Goal: Task Accomplishment & Management: Manage account settings

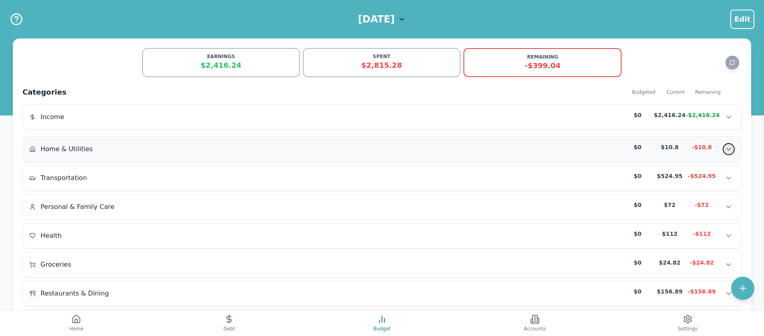
click at [728, 147] on icon "Show transactions" at bounding box center [728, 149] width 8 height 8
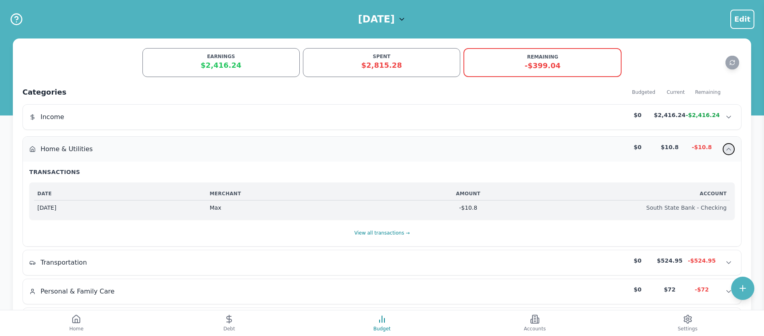
click at [728, 147] on icon "Hide transactions" at bounding box center [728, 149] width 8 height 8
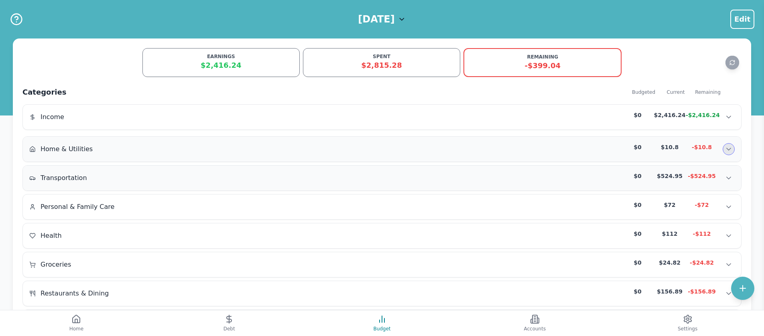
click at [432, 174] on div "Transportation $0 $524.95 -$524.95" at bounding box center [381, 178] width 705 height 12
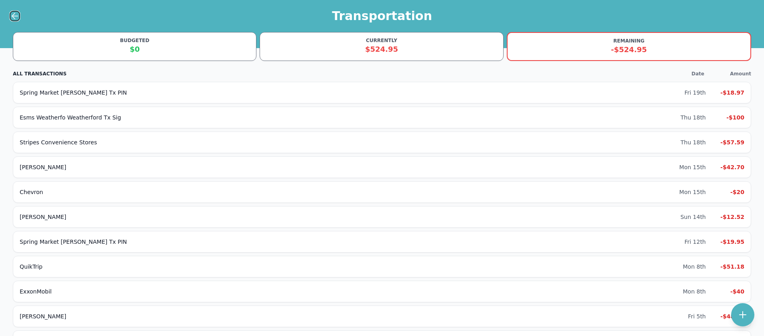
click at [14, 17] on icon at bounding box center [15, 16] width 10 height 10
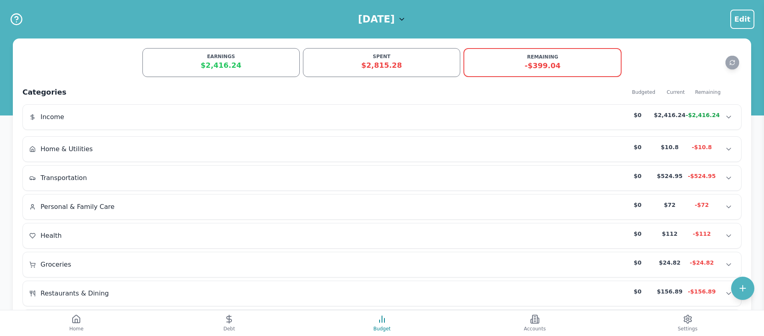
click at [213, 65] on div "$2,416.24" at bounding box center [221, 65] width 147 height 11
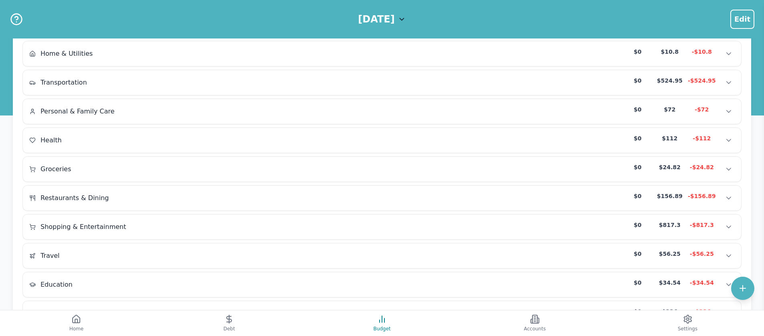
scroll to position [96, 0]
click at [724, 198] on button "Show transactions" at bounding box center [728, 197] width 12 height 12
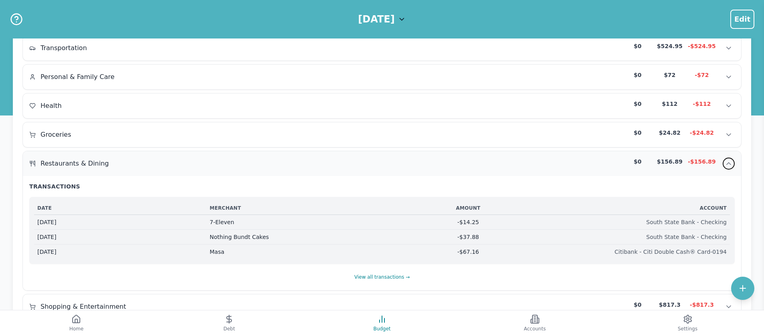
scroll to position [132, 0]
click at [732, 162] on button "Hide transactions" at bounding box center [728, 162] width 12 height 12
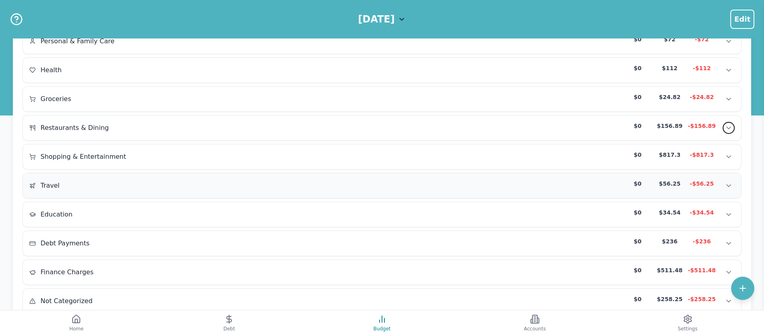
scroll to position [195, 0]
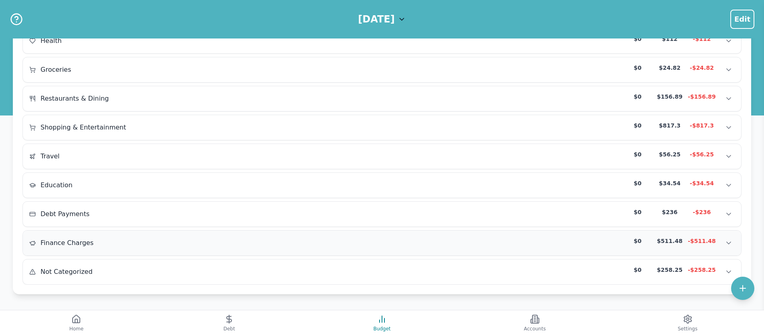
click at [722, 241] on div "$0 $511.48 -$511.48" at bounding box center [677, 243] width 113 height 12
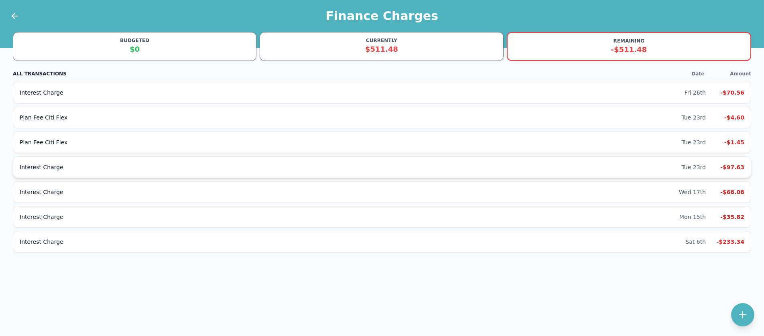
click at [66, 164] on div "Interest Charge" at bounding box center [350, 167] width 661 height 8
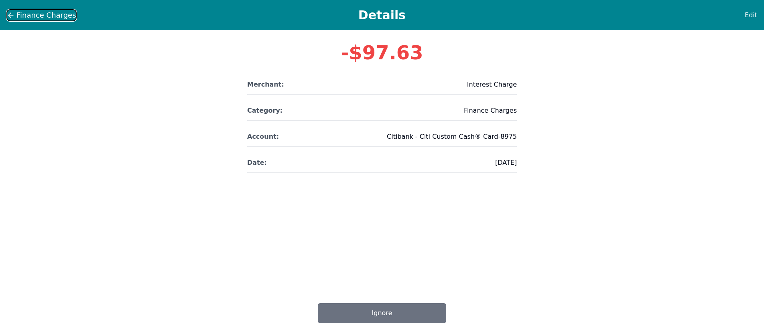
click at [16, 18] on button "Finance Charges" at bounding box center [41, 15] width 70 height 12
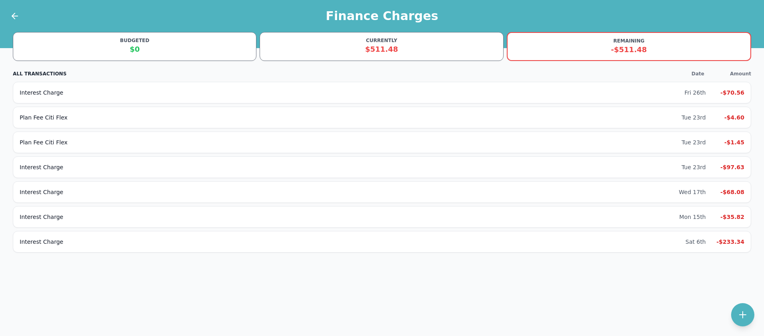
click at [17, 21] on div at bounding box center [10, 16] width 20 height 32
click at [14, 17] on icon at bounding box center [15, 16] width 10 height 10
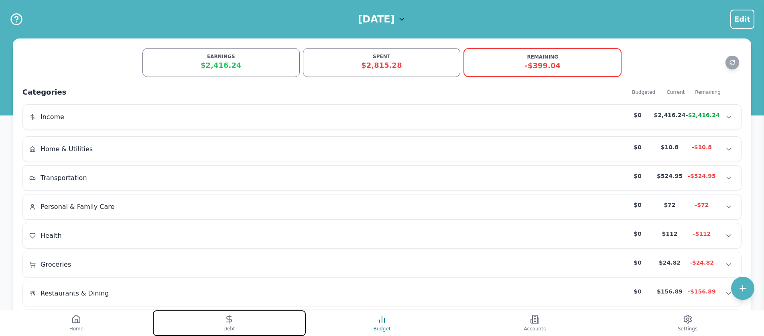
click at [246, 324] on button "Debt" at bounding box center [229, 323] width 153 height 26
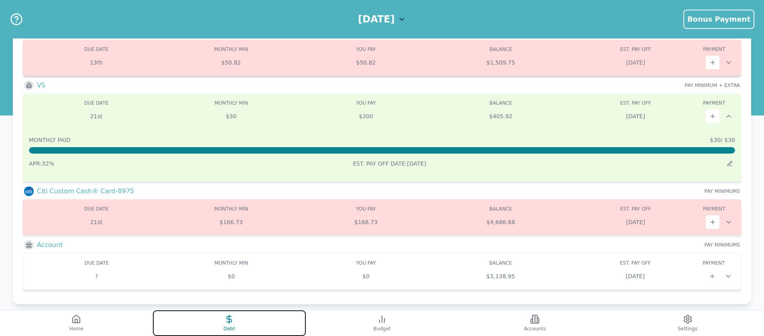
scroll to position [233, 0]
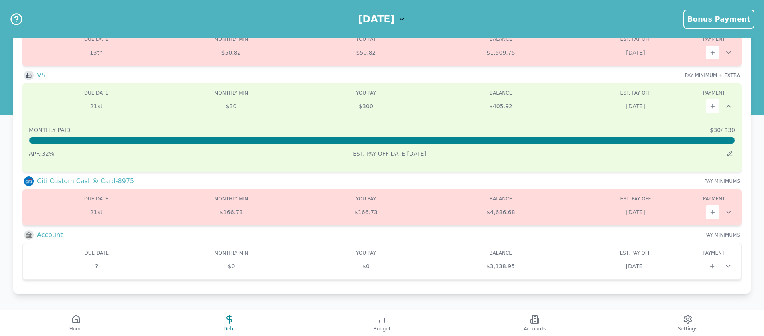
click at [32, 235] on img at bounding box center [29, 235] width 10 height 10
click at [43, 235] on h3 "Account" at bounding box center [50, 235] width 26 height 10
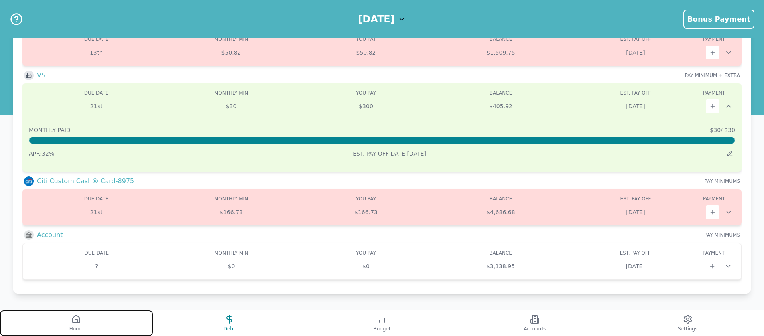
click at [71, 314] on button "Home" at bounding box center [76, 323] width 153 height 26
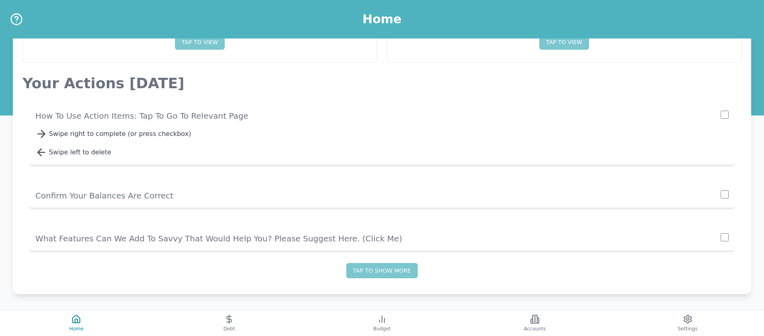
click at [76, 134] on div "Swipe right to complete (or press checkbox)" at bounding box center [388, 134] width 679 height 10
click at [174, 195] on p "Confirm Your Balances Are Correct" at bounding box center [377, 195] width 685 height 11
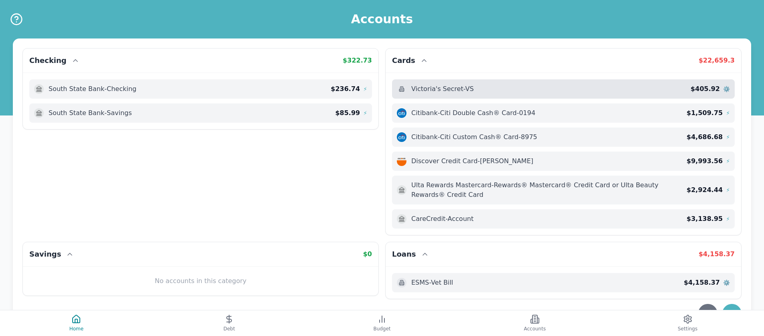
click at [468, 90] on span "Victoria's Secret - VS" at bounding box center [442, 89] width 63 height 10
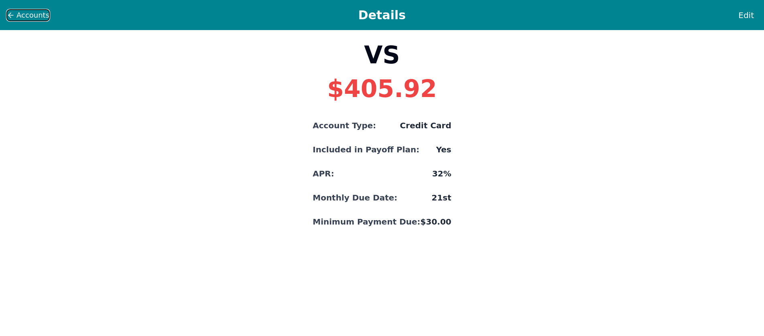
click at [10, 16] on icon at bounding box center [9, 15] width 2 height 5
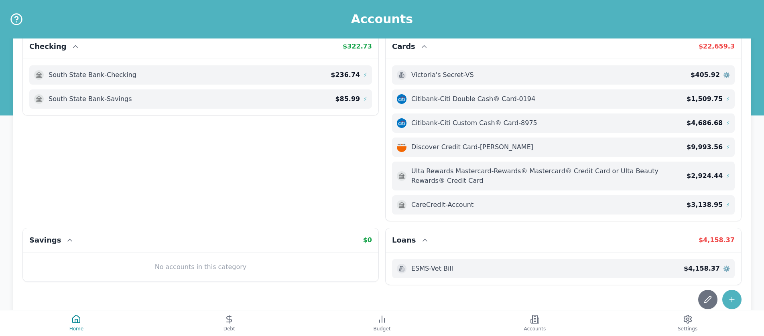
scroll to position [39, 0]
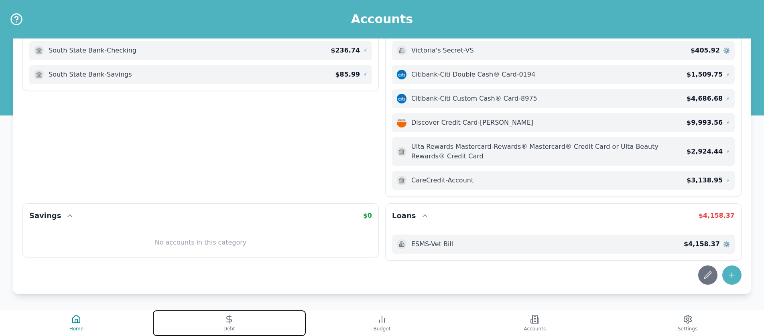
click at [222, 316] on button "Debt" at bounding box center [229, 323] width 153 height 26
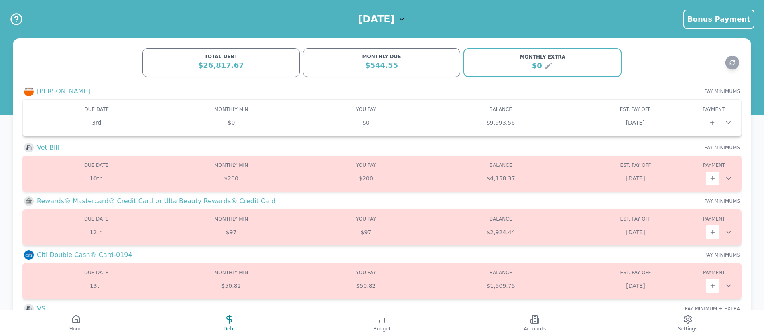
click at [227, 122] on div "$0" at bounding box center [231, 123] width 135 height 8
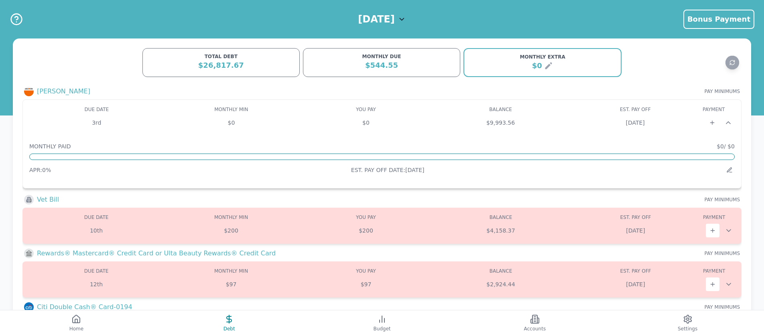
click at [231, 122] on div "$0" at bounding box center [231, 123] width 135 height 8
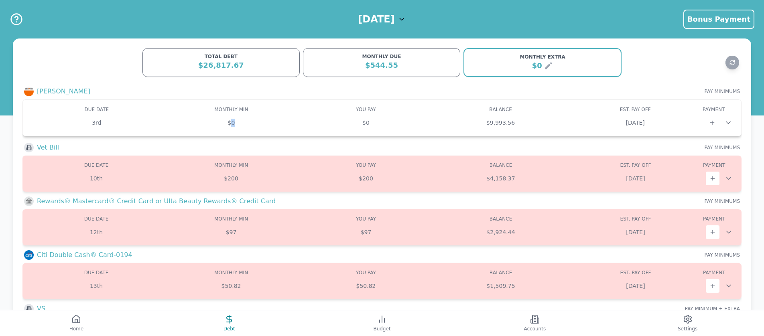
click at [231, 122] on div "$0" at bounding box center [231, 123] width 135 height 8
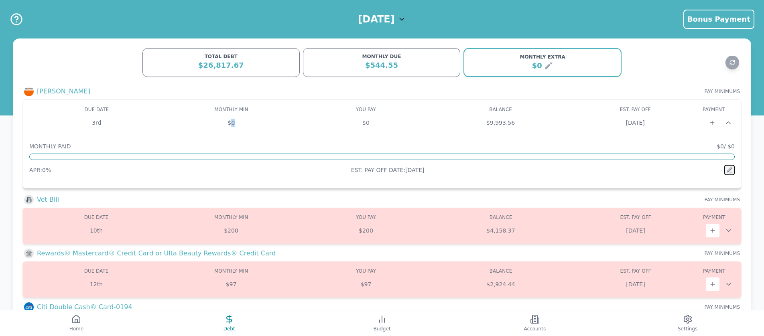
click at [730, 172] on icon at bounding box center [730, 172] width 2 height 0
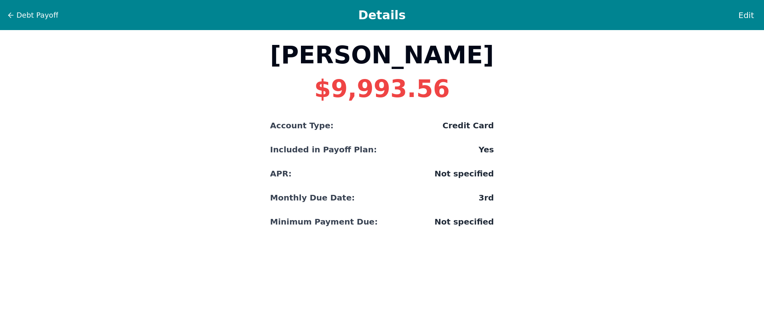
click at [434, 173] on span "Not specified" at bounding box center [463, 173] width 59 height 11
click at [33, 13] on span "Debt Payoff" at bounding box center [37, 15] width 42 height 11
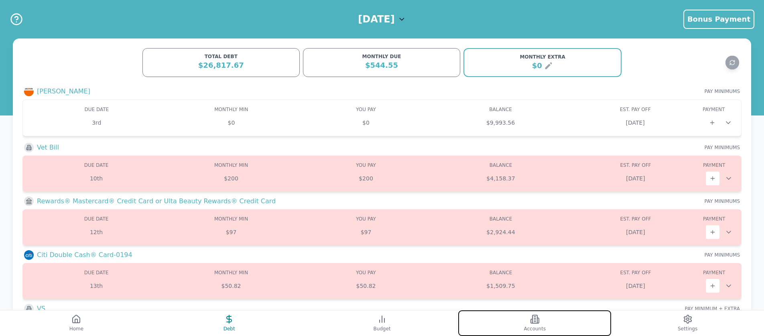
click at [530, 316] on icon at bounding box center [535, 319] width 10 height 10
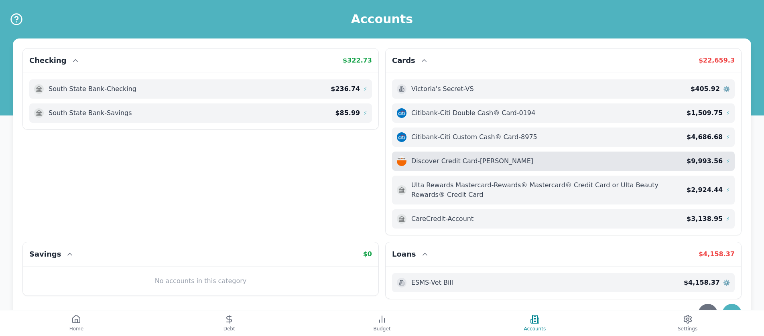
click at [555, 152] on div "Discover Credit Card - Jaimie $ 9,993.56 ⚡" at bounding box center [563, 161] width 343 height 19
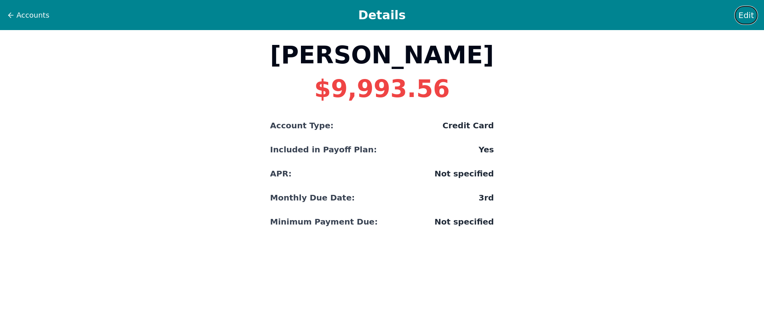
click at [746, 18] on span "Edit" at bounding box center [746, 15] width 16 height 11
select select "credit"
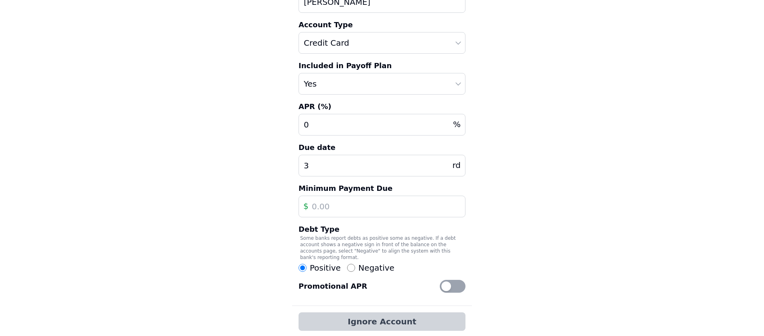
scroll to position [75, 0]
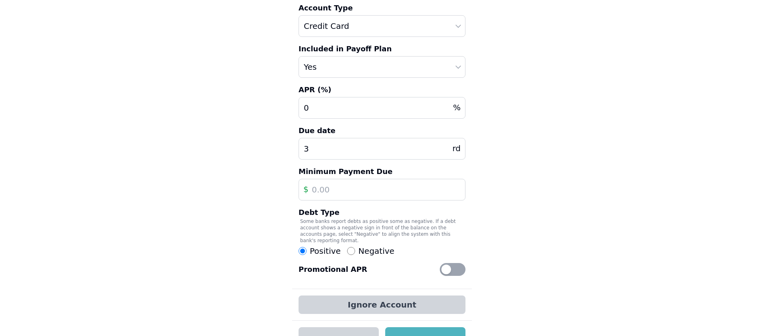
click at [332, 189] on input "text" at bounding box center [381, 190] width 167 height 22
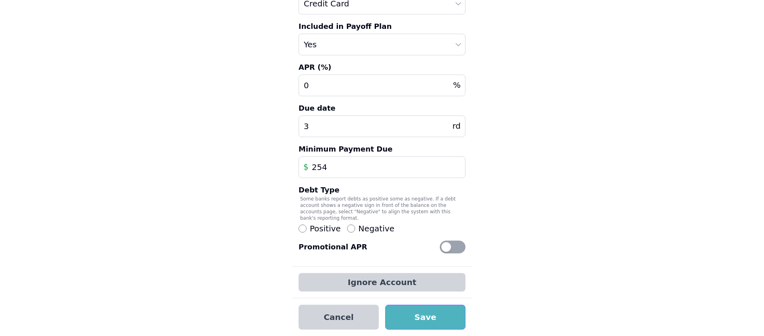
type input "254"
click at [413, 310] on button "Save" at bounding box center [425, 317] width 80 height 25
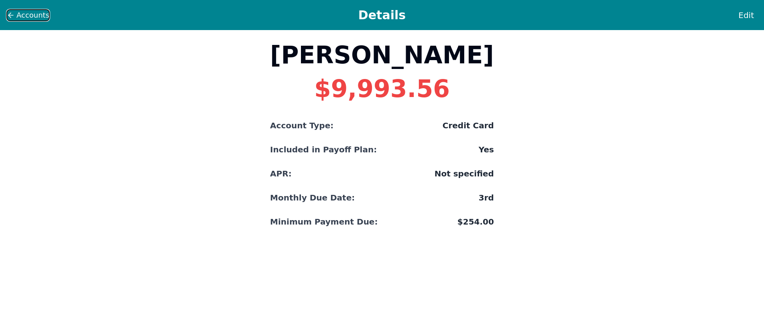
click at [22, 10] on span "Accounts" at bounding box center [32, 15] width 33 height 11
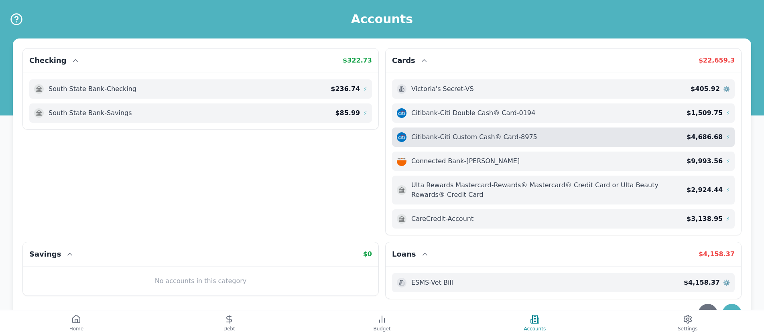
click at [544, 138] on div "Citibank - Citi Custom Cash® Card-8975" at bounding box center [542, 137] width 290 height 10
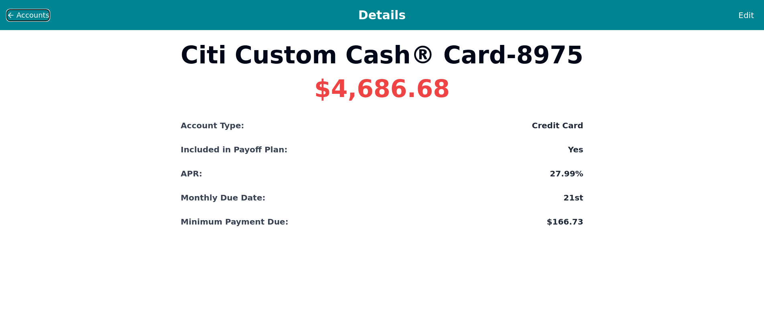
click at [21, 15] on span "Accounts" at bounding box center [32, 15] width 33 height 11
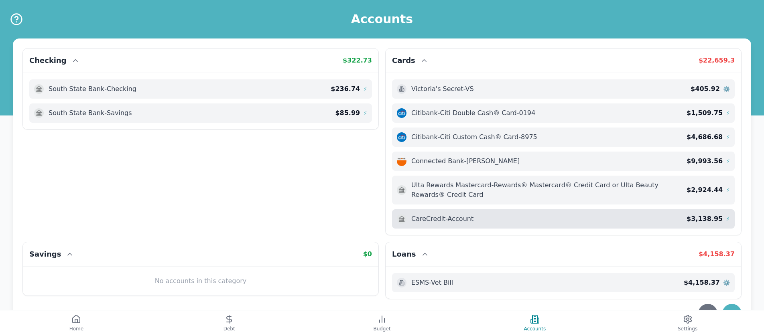
click at [456, 218] on span "CareCredit - Account" at bounding box center [442, 219] width 62 height 10
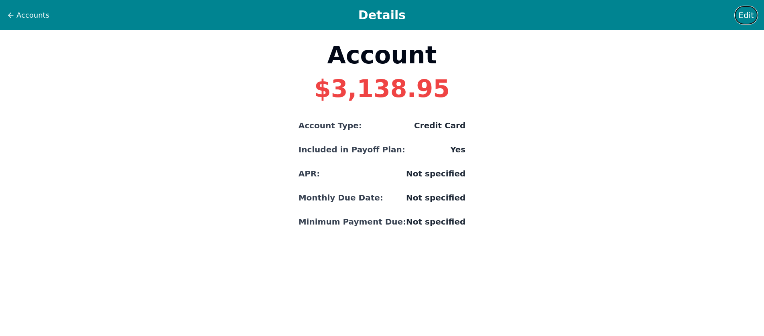
click at [748, 10] on span "Edit" at bounding box center [746, 15] width 16 height 11
select select "credit"
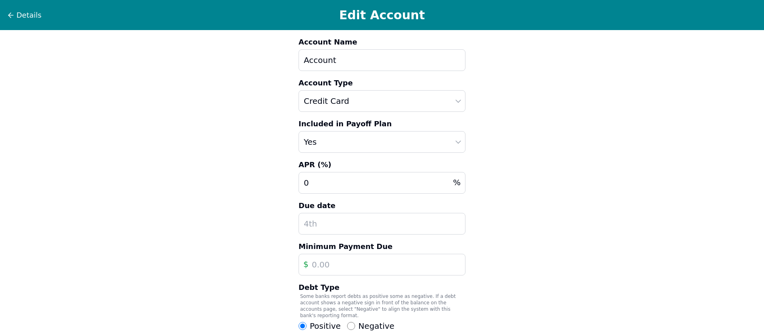
click at [328, 217] on input "text" at bounding box center [381, 224] width 167 height 22
type input "19"
click at [325, 259] on input "text" at bounding box center [381, 265] width 167 height 22
type input "103"
click at [24, 18] on span "Details" at bounding box center [28, 15] width 25 height 11
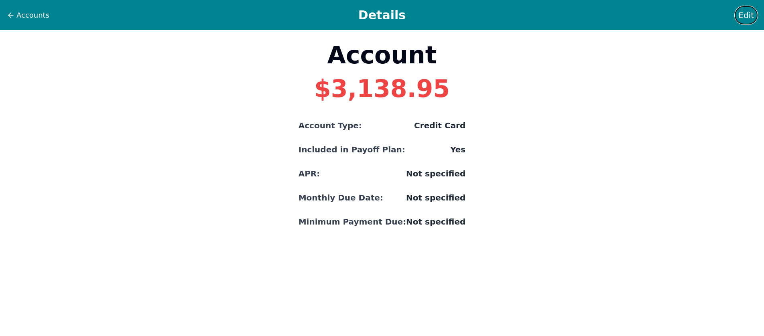
click at [740, 14] on span "Edit" at bounding box center [746, 15] width 16 height 11
select select "credit"
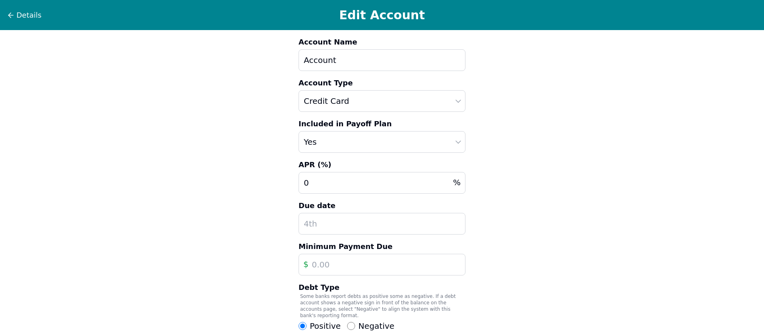
click at [329, 182] on input "0" at bounding box center [381, 183] width 167 height 22
click at [326, 58] on input "Account" at bounding box center [381, 60] width 167 height 22
type input "A"
type input "Care Credit"
type input "32.99"
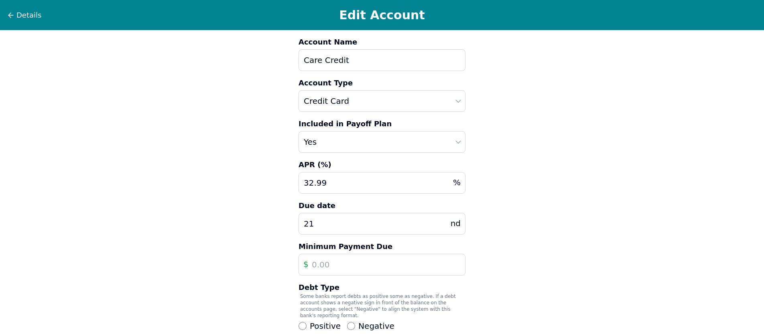
type input "21"
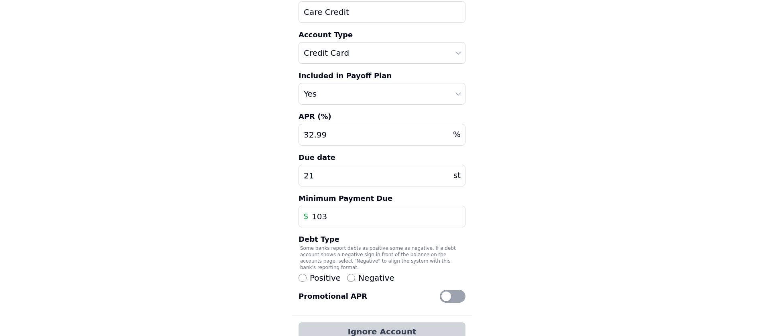
scroll to position [97, 0]
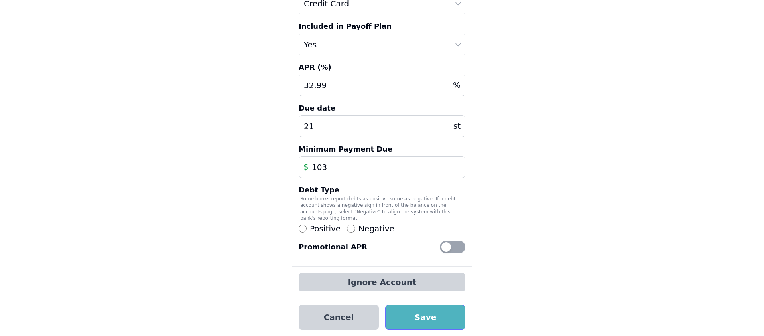
type input "103"
click at [412, 317] on button "Save" at bounding box center [425, 317] width 80 height 25
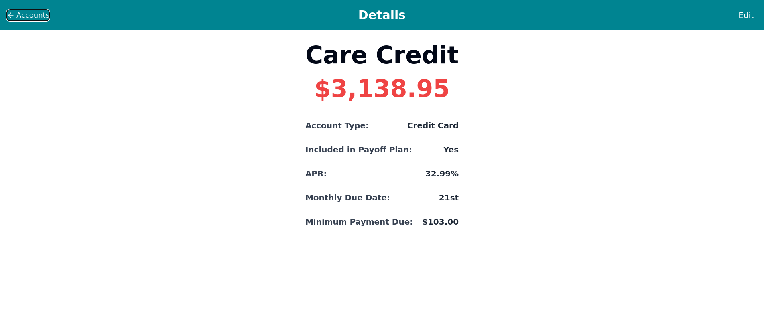
click at [30, 12] on span "Accounts" at bounding box center [32, 15] width 33 height 11
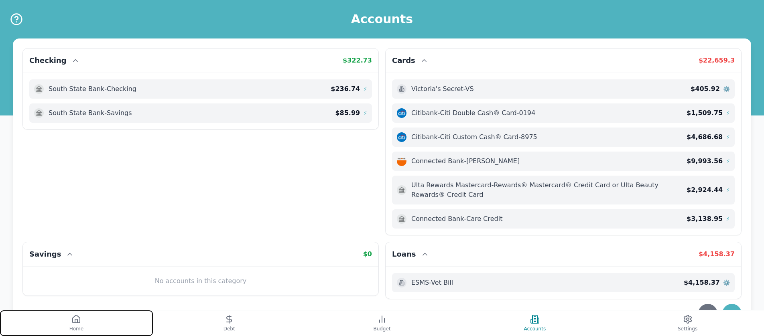
click at [76, 315] on icon at bounding box center [76, 319] width 10 height 10
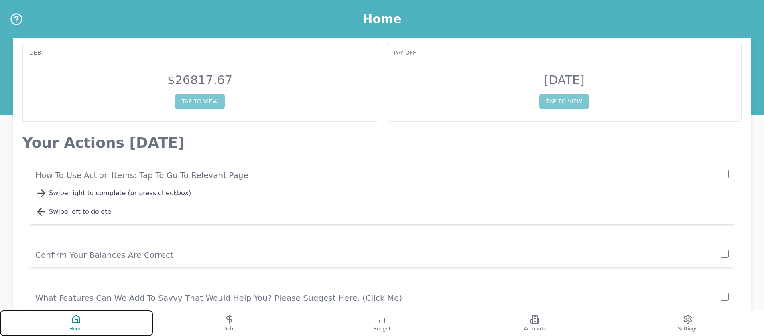
scroll to position [31, 0]
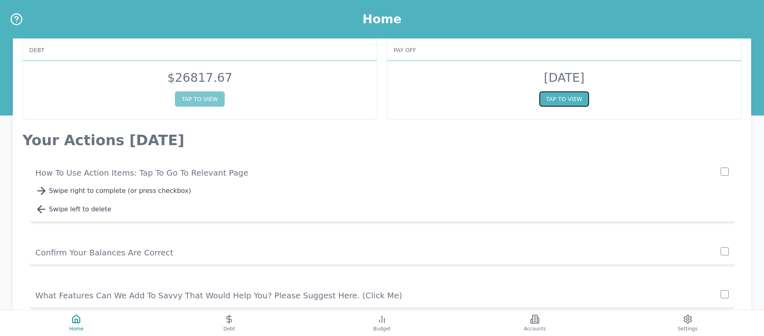
click at [565, 105] on button "TAP TO VIEW" at bounding box center [564, 98] width 50 height 15
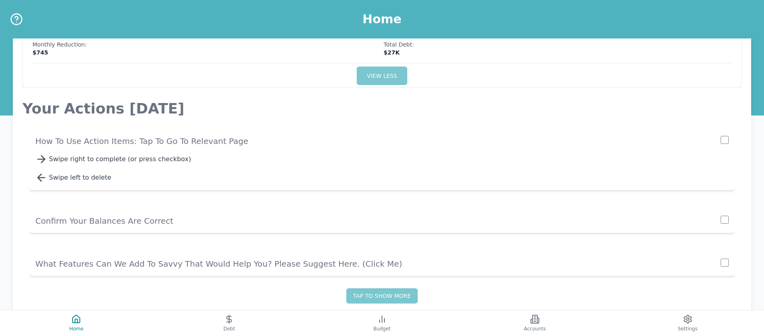
scroll to position [249, 0]
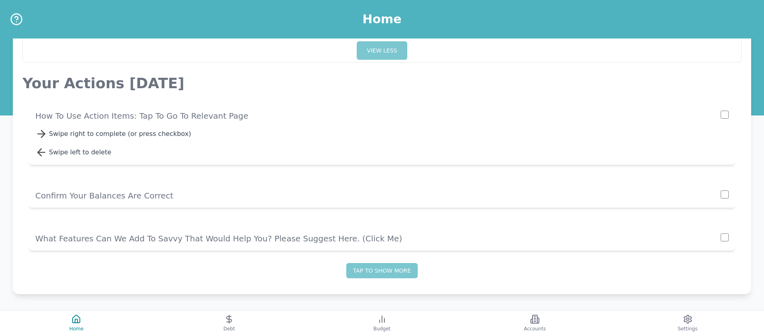
click at [151, 240] on p "What Features Can We Add To Savvy That Would Help You? Please Suggest Here. (cl…" at bounding box center [377, 238] width 685 height 11
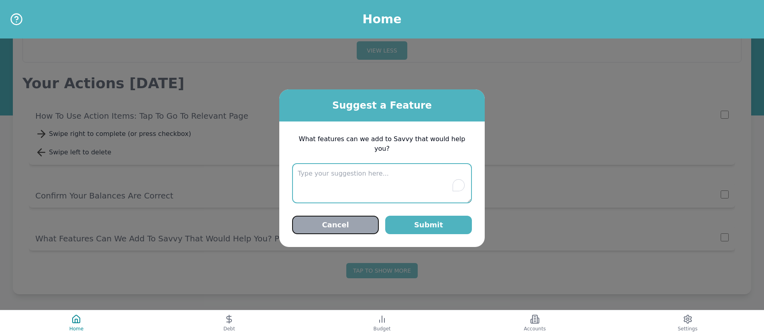
click at [341, 219] on button "Cancel" at bounding box center [335, 225] width 87 height 18
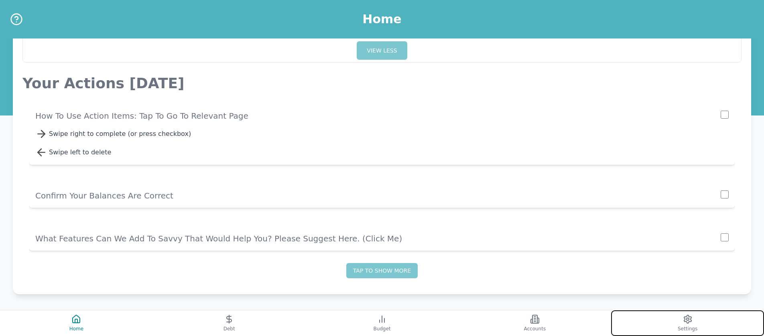
click at [670, 318] on button "Settings" at bounding box center [687, 323] width 153 height 26
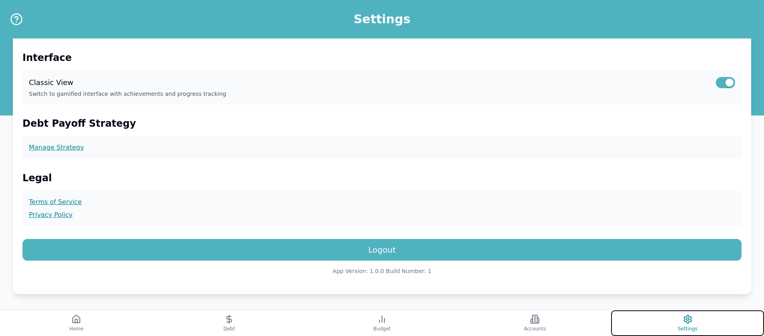
scroll to position [215, 0]
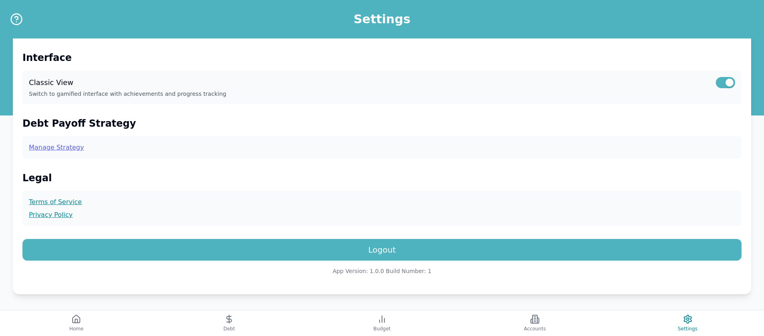
click at [55, 149] on link "Manage Strategy" at bounding box center [382, 148] width 706 height 10
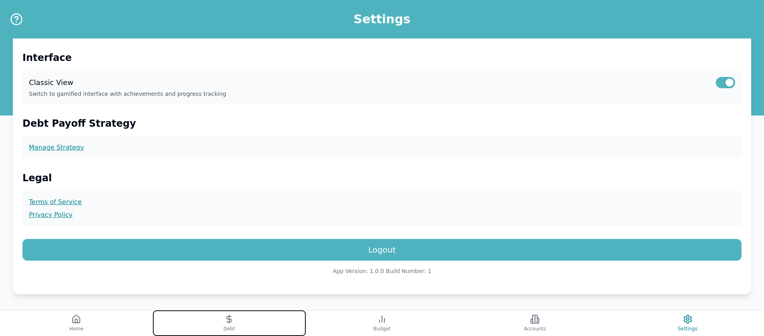
click at [256, 320] on button "Debt" at bounding box center [229, 323] width 153 height 26
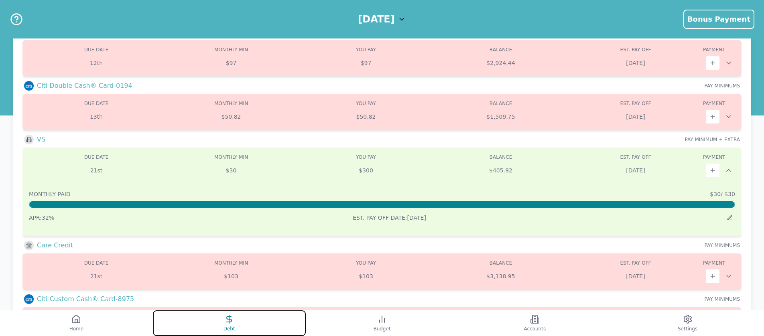
scroll to position [232, 0]
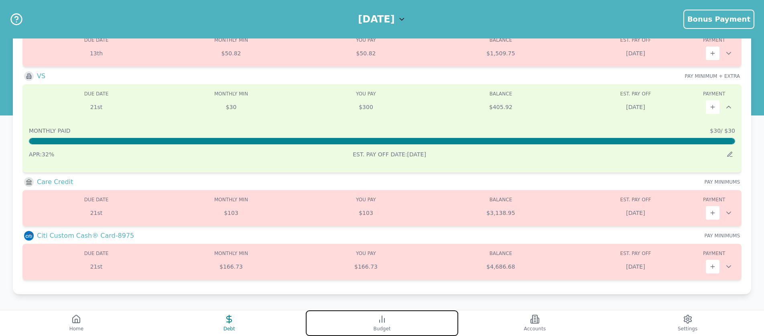
click at [371, 321] on button "Budget" at bounding box center [382, 323] width 153 height 26
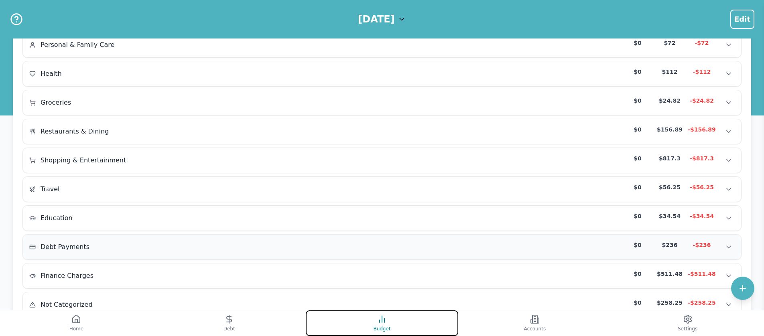
scroll to position [195, 0]
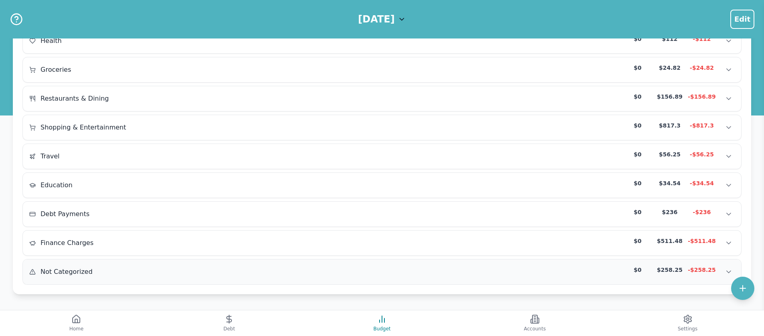
click at [694, 271] on div "-$258.25" at bounding box center [702, 270] width 32 height 8
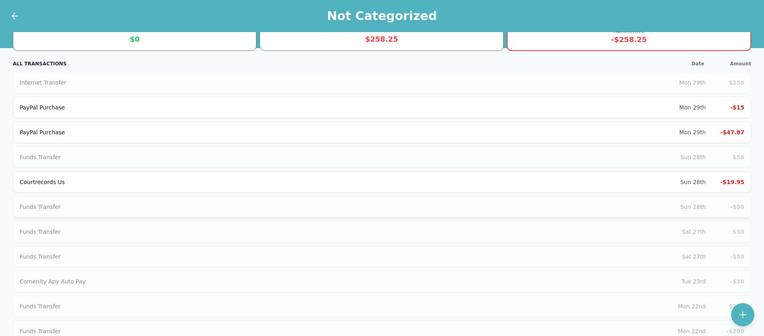
scroll to position [12, 0]
click at [91, 123] on div "PayPal Purchase Mon 29th -$47.87" at bounding box center [382, 131] width 738 height 22
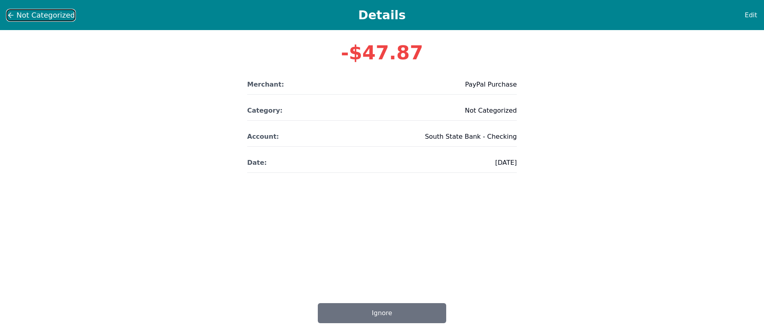
click at [46, 14] on span "Not Categorized" at bounding box center [45, 15] width 59 height 11
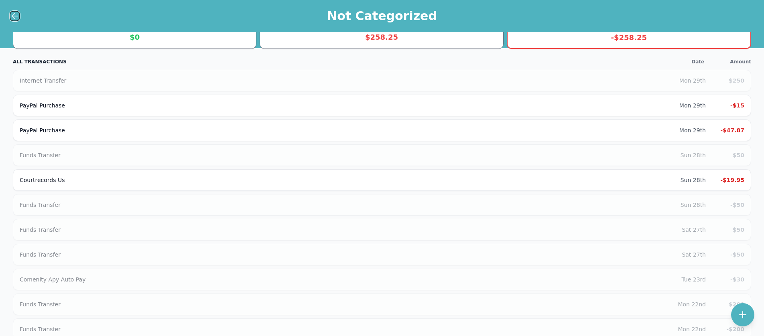
click at [11, 12] on icon at bounding box center [15, 16] width 10 height 10
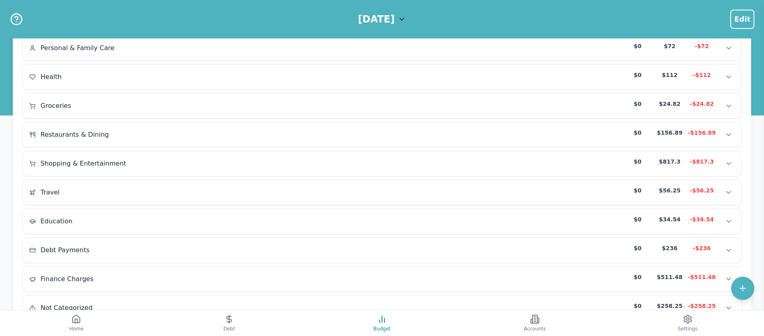
scroll to position [195, 0]
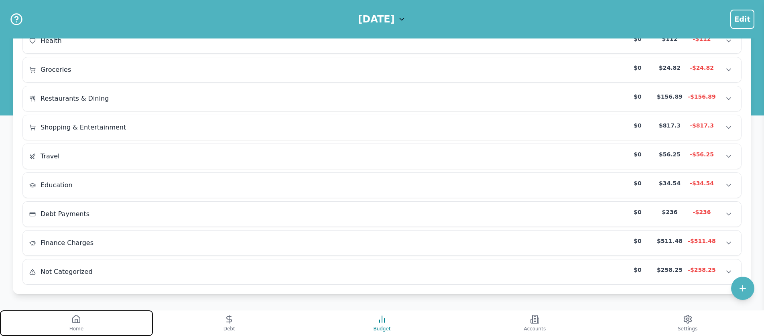
click at [83, 320] on button "Home" at bounding box center [76, 323] width 153 height 26
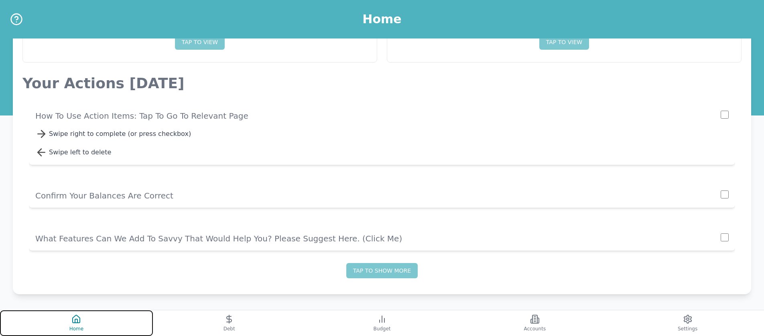
scroll to position [88, 0]
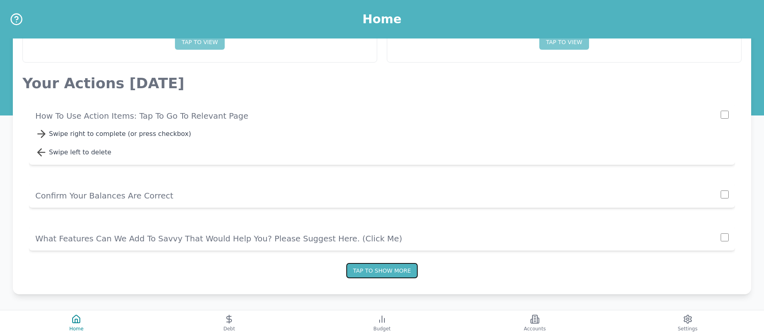
click at [365, 274] on button "Tap to show more" at bounding box center [381, 270] width 71 height 15
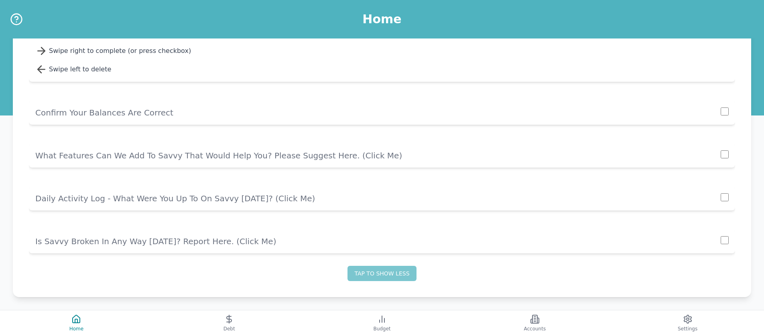
scroll to position [174, 0]
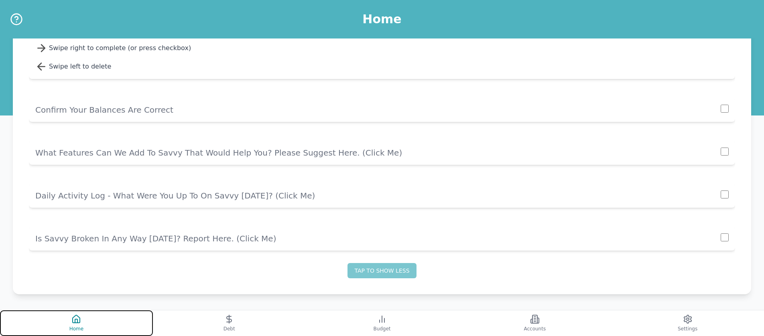
click at [92, 319] on button "Home" at bounding box center [76, 323] width 153 height 26
click at [69, 320] on button "Home" at bounding box center [76, 323] width 153 height 26
click at [84, 320] on button "Home" at bounding box center [76, 323] width 153 height 26
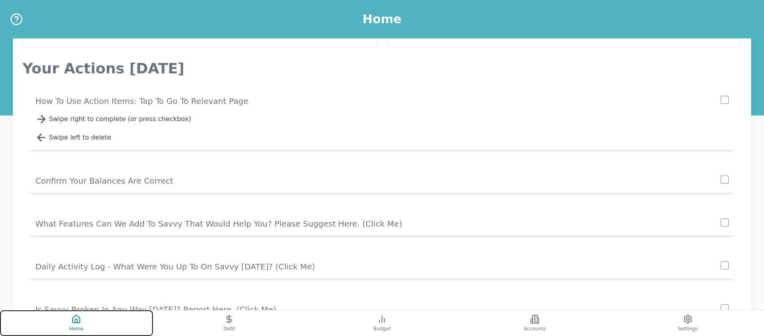
scroll to position [0, 0]
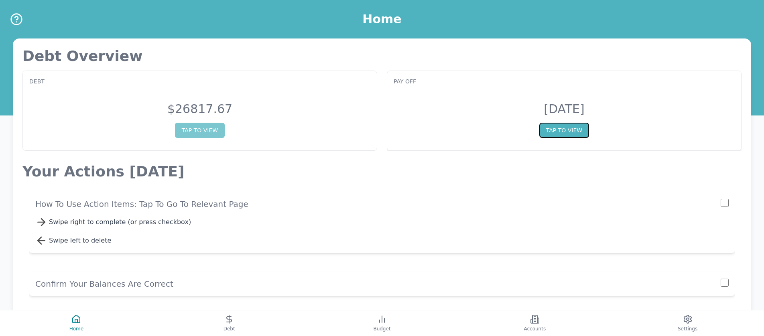
click at [568, 132] on button "TAP TO VIEW" at bounding box center [564, 130] width 50 height 15
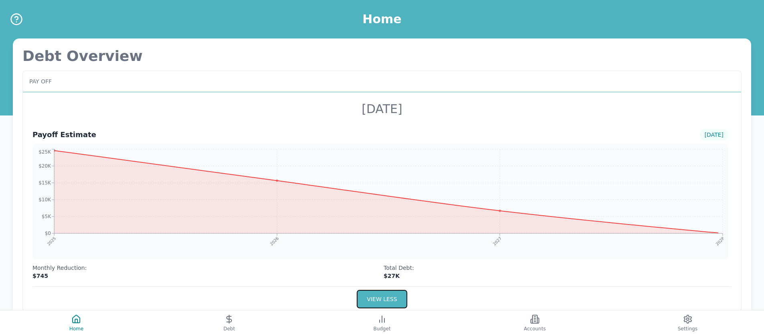
click at [377, 304] on button "VIEW LESS" at bounding box center [382, 299] width 50 height 18
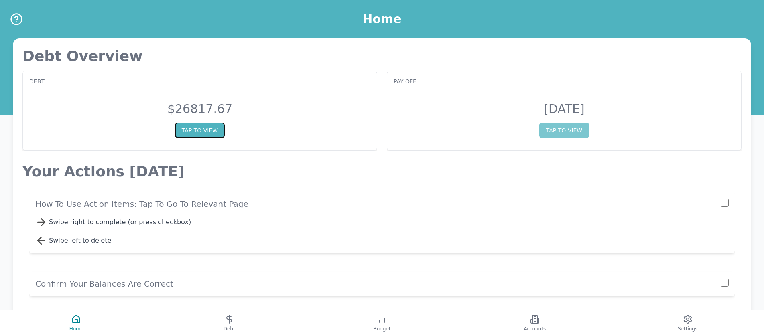
click at [213, 130] on button "TAP TO VIEW" at bounding box center [200, 130] width 50 height 15
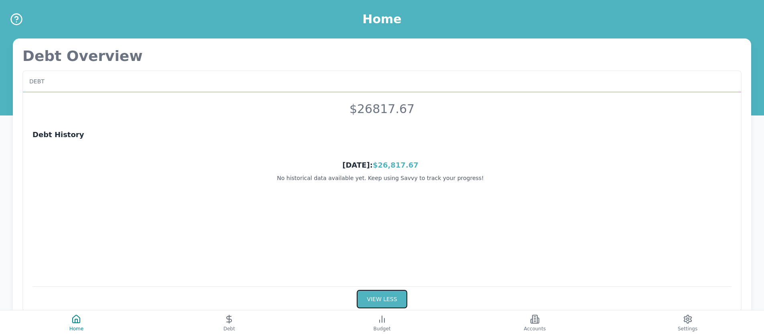
click at [388, 304] on button "VIEW LESS" at bounding box center [382, 299] width 50 height 18
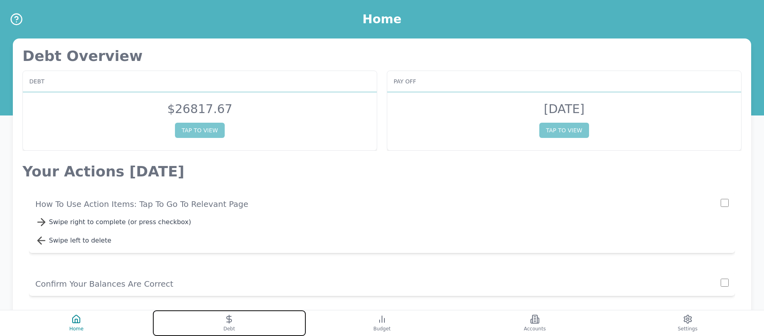
click at [236, 321] on button "Debt" at bounding box center [229, 323] width 153 height 26
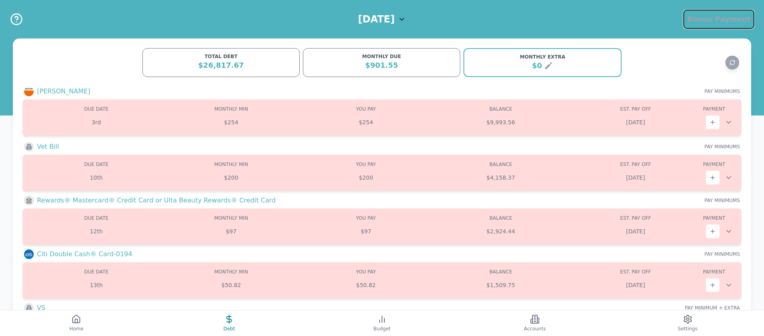
click at [714, 22] on span "Bonus Payment" at bounding box center [718, 19] width 63 height 8
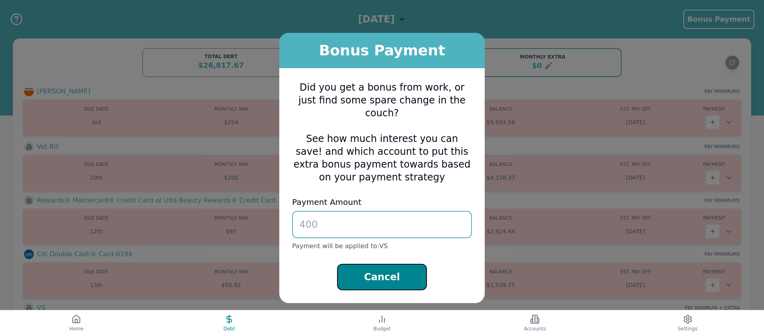
click at [344, 268] on button "Cancel" at bounding box center [382, 277] width 90 height 26
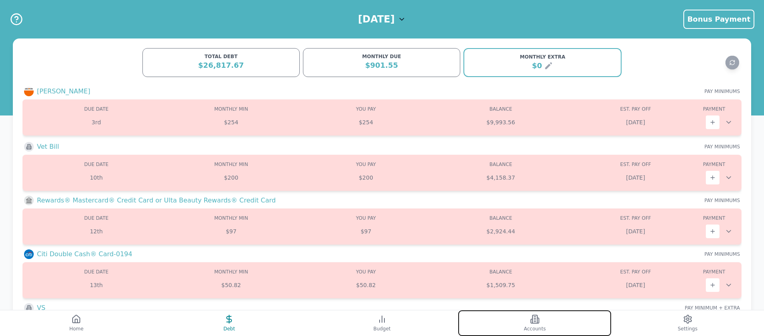
click at [541, 321] on button "Accounts" at bounding box center [534, 323] width 153 height 26
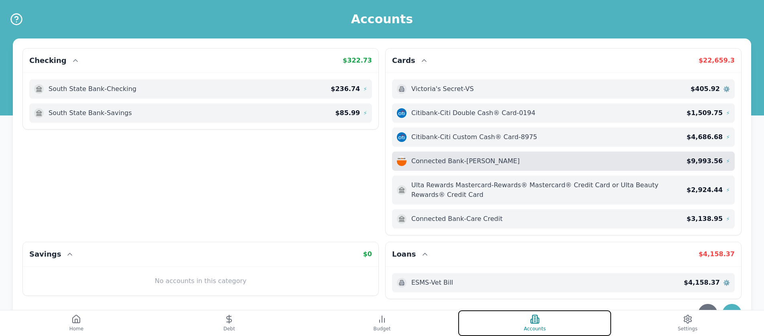
scroll to position [39, 0]
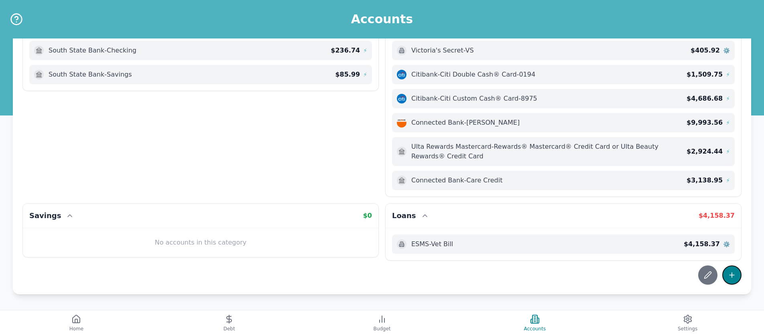
click at [736, 281] on button at bounding box center [731, 275] width 19 height 19
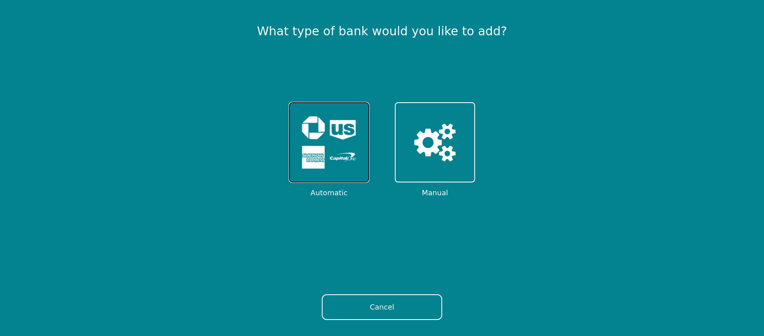
click at [338, 155] on img at bounding box center [329, 142] width 63 height 63
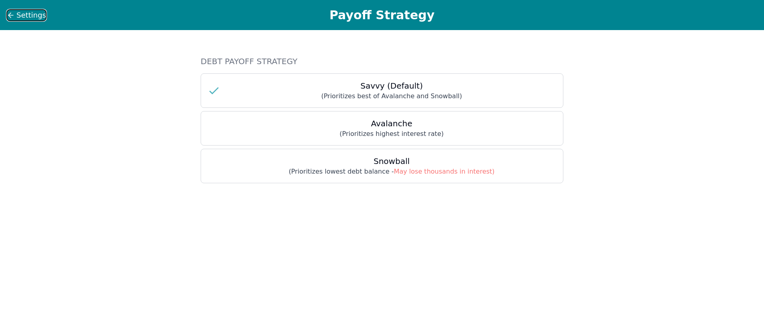
click at [24, 16] on span "Settings" at bounding box center [31, 15] width 30 height 11
